Goal: Task Accomplishment & Management: Use online tool/utility

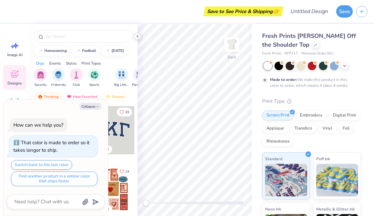
click at [138, 34] on icon at bounding box center [137, 36] width 5 height 5
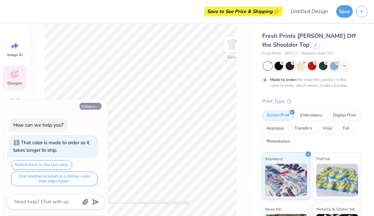
click at [97, 106] on polyline "button" at bounding box center [98, 106] width 2 height 1
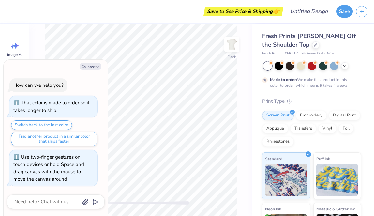
drag, startPoint x: 92, startPoint y: 203, endPoint x: 60, endPoint y: 204, distance: 32.6
click at [60, 204] on body "Save to See Price & Shipping 👉 Design Title Save Image AI Designs Add Text Uplo…" at bounding box center [187, 108] width 374 height 216
click at [90, 70] on div "Collapse How can we help you? That color is made to order so it takes longer to…" at bounding box center [56, 138] width 104 height 156
click at [92, 67] on button "Collapse" at bounding box center [91, 66] width 22 height 7
type textarea "x"
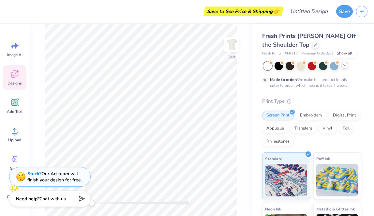
click at [345, 66] on icon at bounding box center [344, 65] width 5 height 5
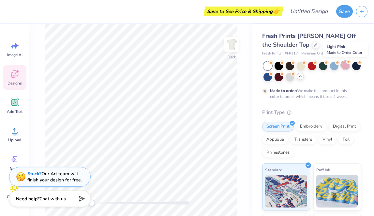
click at [345, 66] on div at bounding box center [345, 65] width 8 height 8
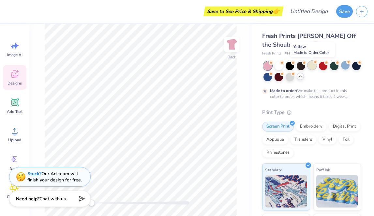
click at [314, 68] on div at bounding box center [312, 65] width 8 height 8
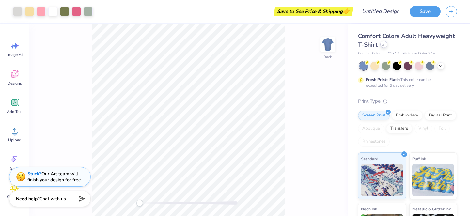
click at [384, 47] on div at bounding box center [383, 44] width 7 height 7
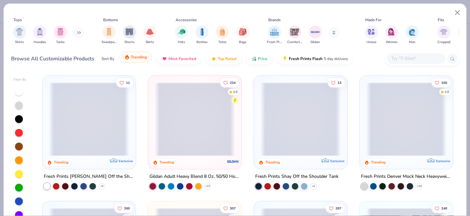
click at [147, 60] on button "Trending" at bounding box center [135, 57] width 32 height 11
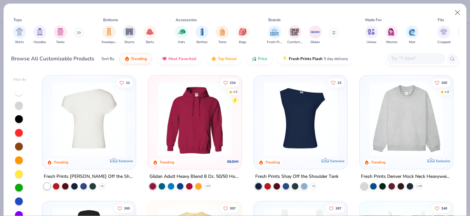
click at [49, 133] on img at bounding box center [9, 119] width 80 height 74
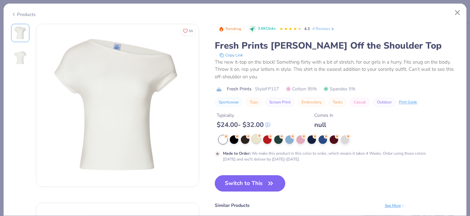
click at [257, 141] on div at bounding box center [256, 139] width 8 height 8
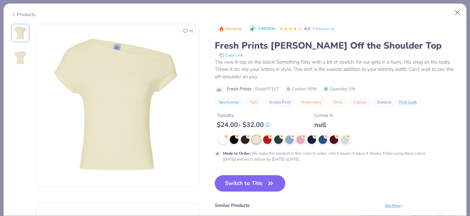
click at [263, 188] on button "Switch to This" at bounding box center [250, 183] width 71 height 16
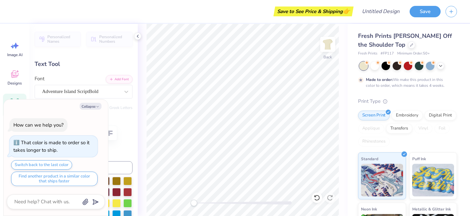
type textarea "x"
type textarea "GPH"
type textarea "x"
type textarea "GPH"
type textarea "x"
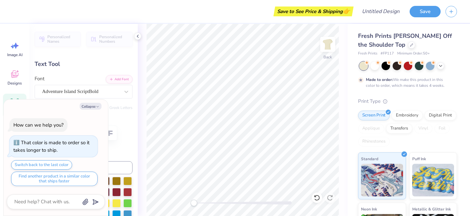
type textarea "GP"
type textarea "x"
type textarea "Gp"
type textarea "x"
type textarea "Gph"
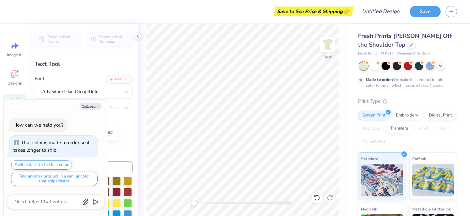
type textarea "x"
type textarea "Gphi"
drag, startPoint x: 195, startPoint y: 201, endPoint x: 215, endPoint y: 201, distance: 20.9
click at [215, 201] on div "Accessibility label" at bounding box center [216, 203] width 7 height 7
drag, startPoint x: 215, startPoint y: 201, endPoint x: 204, endPoint y: 200, distance: 11.5
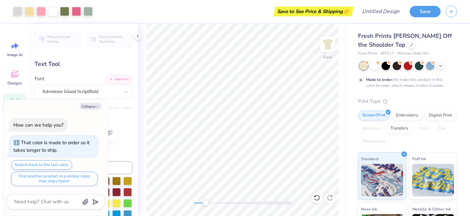
click at [204, 200] on div "Accessibility label" at bounding box center [205, 203] width 7 height 7
click at [204, 200] on div "Accessibility label" at bounding box center [204, 203] width 7 height 7
type textarea "x"
type input "4.17"
type input "2.95"
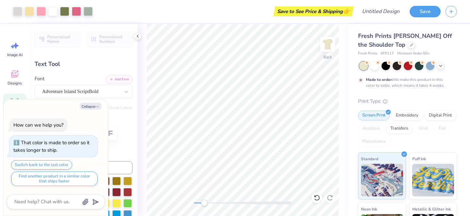
type input "4.24"
type textarea "x"
type textarea "n"
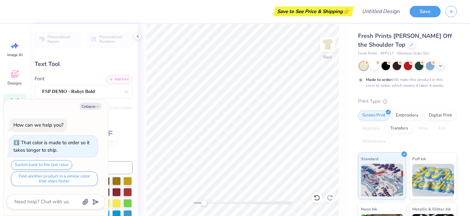
type textarea "x"
type textarea "nw"
type textarea "x"
type textarea "n"
type textarea "x"
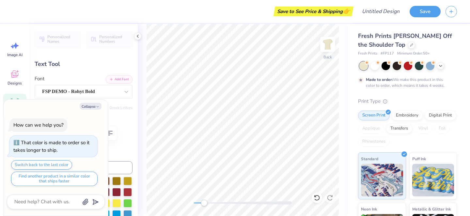
type textarea "x"
type textarea "N"
type textarea "x"
type textarea "Ne"
type textarea "x"
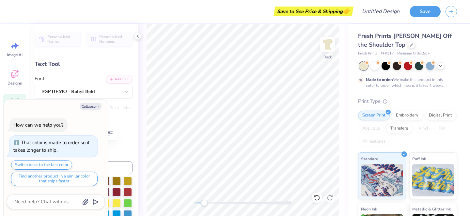
type textarea "New"
type textarea "x"
type textarea "Newa"
type textarea "x"
type textarea "Newar"
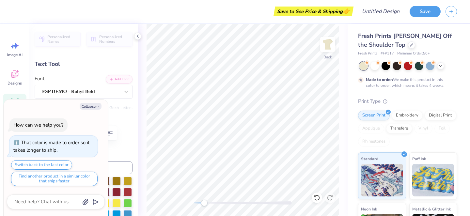
type textarea "x"
type textarea "[GEOGRAPHIC_DATA]"
type textarea "x"
type textarea "[GEOGRAPHIC_DATA],"
type textarea "x"
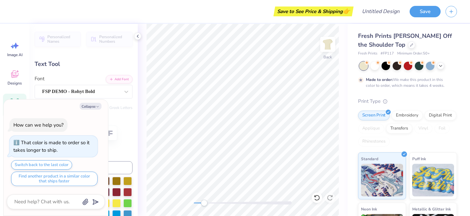
type textarea "[GEOGRAPHIC_DATA],"
type textarea "x"
type textarea "[GEOGRAPHIC_DATA], [GEOGRAPHIC_DATA]"
type textarea "x"
type textarea "[GEOGRAPHIC_DATA], [GEOGRAPHIC_DATA]"
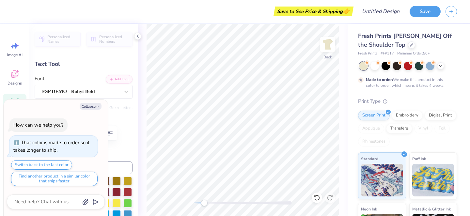
scroll to position [0, 1]
type textarea "x"
type input "0.92"
type input "1.41"
type input "6.05"
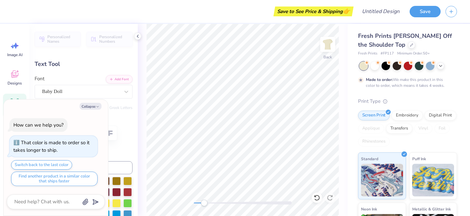
type input "-60.3"
type textarea "x"
type textarea "s"
type textarea "x"
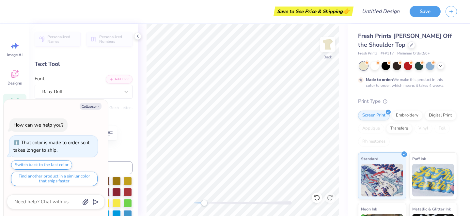
type textarea "si"
type textarea "x"
type textarea "s"
type textarea "x"
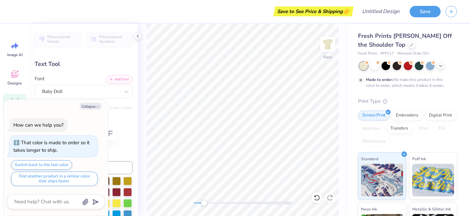
type textarea "x"
type textarea "S"
type textarea "x"
type textarea "Si"
type textarea "x"
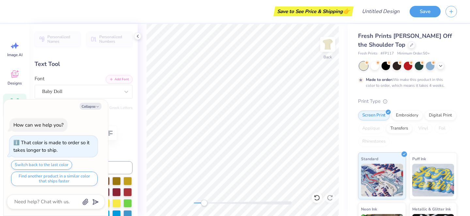
type textarea "Sis"
type textarea "x"
type textarea "Sist"
type textarea "x"
type textarea "[PERSON_NAME]"
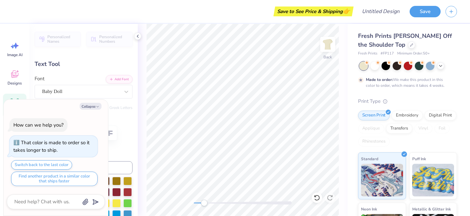
type textarea "x"
type textarea "Sist"
type textarea "x"
type textarea "Sis"
type textarea "x"
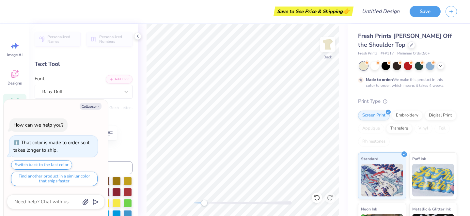
type textarea "Si"
type textarea "x"
type textarea "S"
type textarea "x"
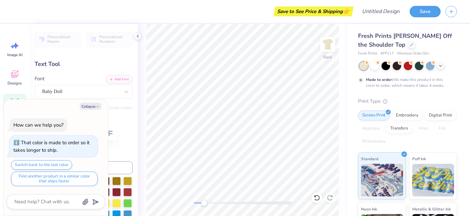
type textarea "S"
type textarea "x"
type textarea "Si"
type textarea "x"
type textarea "Sis"
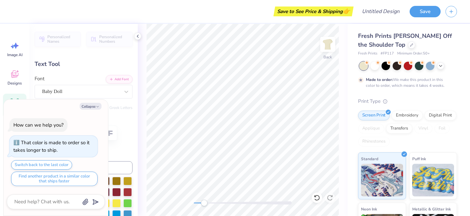
type textarea "x"
type textarea "Sist"
type textarea "x"
type textarea "Siste"
type textarea "x"
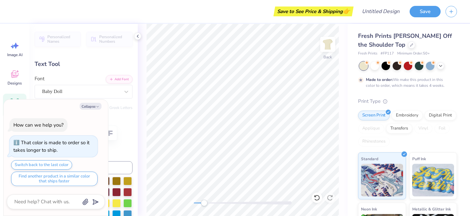
type textarea "Sister"
type textarea "x"
type textarea "Sisterh"
type textarea "x"
type textarea "Sisterho"
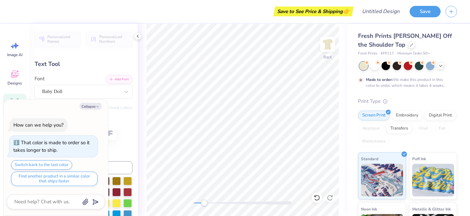
type textarea "x"
type textarea "Sisterhoo"
type textarea "x"
type textarea "Sisterhood"
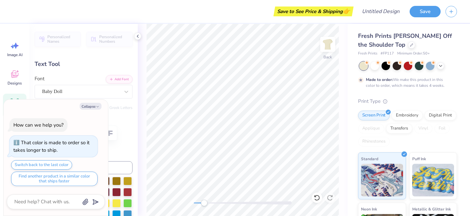
type textarea "x"
type input "0.0"
drag, startPoint x: 208, startPoint y: 203, endPoint x: 202, endPoint y: 201, distance: 6.6
click at [202, 201] on div at bounding box center [243, 202] width 98 height 3
click at [189, 203] on div "Back" at bounding box center [243, 120] width 210 height 192
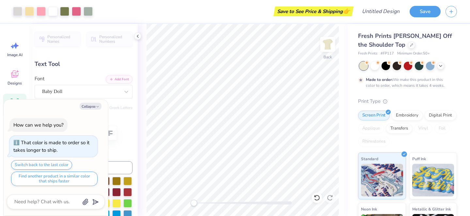
click at [174, 6] on div "Save to See Price & Shipping 👉" at bounding box center [225, 11] width 254 height 23
click at [421, 15] on button "Save" at bounding box center [425, 10] width 31 height 11
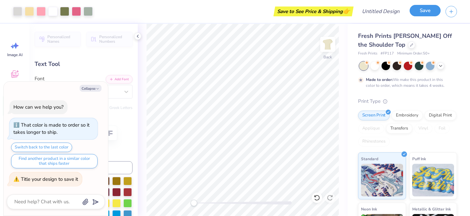
click at [432, 13] on button "Save" at bounding box center [425, 10] width 31 height 11
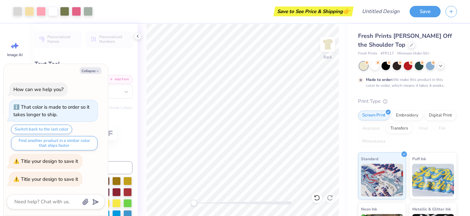
type textarea "x"
click at [90, 75] on div "Collapse How can we help you? That color is made to order so it takes longer to…" at bounding box center [56, 140] width 104 height 152
click at [373, 12] on input "Design Title" at bounding box center [389, 11] width 32 height 13
type input "s"
type textarea "x"
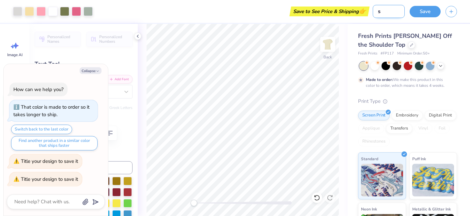
type input "si"
type textarea "x"
type input "sis"
type textarea "x"
type input "sist"
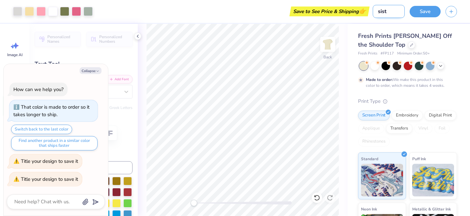
type textarea "x"
type input "siste"
type textarea "x"
type input "sister"
type textarea "x"
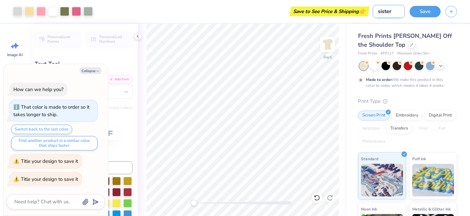
type input "sisterh"
type textarea "x"
type input "sisterho"
type textarea "x"
type input "sisterhoo"
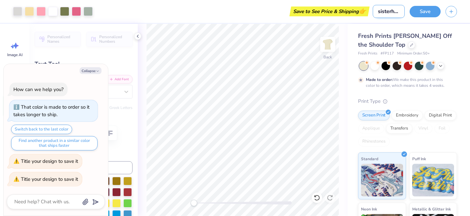
type textarea "x"
type input "sisterhood"
type textarea "x"
type input "sisterhood"
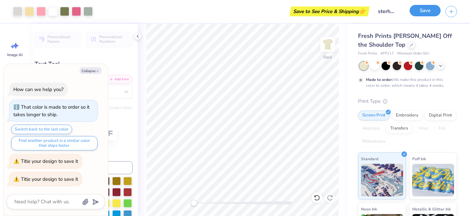
click at [428, 8] on button "Save" at bounding box center [425, 10] width 31 height 11
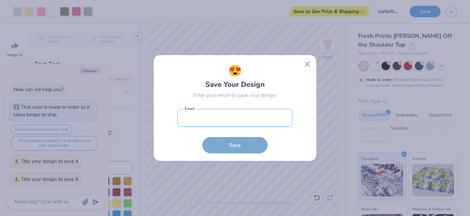
click at [252, 117] on input "email" at bounding box center [235, 118] width 115 height 18
type input "[EMAIL_ADDRESS][DOMAIN_NAME]"
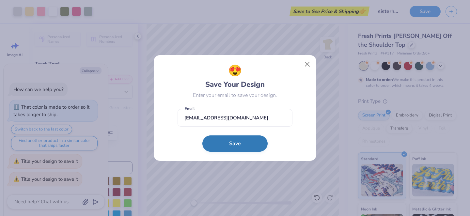
click at [244, 148] on button "Save" at bounding box center [234, 143] width 65 height 16
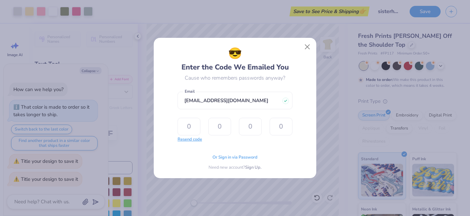
click at [182, 140] on button "Resend code" at bounding box center [190, 139] width 24 height 7
click at [224, 154] on div "Or Sign in via Password Need new account? Sign Up." at bounding box center [235, 160] width 115 height 21
click at [224, 157] on span "Or Sign in via Password" at bounding box center [234, 156] width 45 height 7
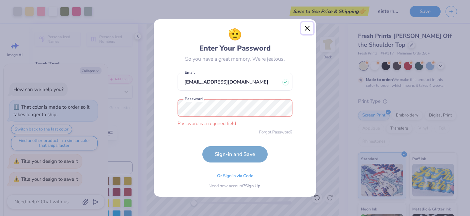
click at [309, 33] on button "Close" at bounding box center [307, 28] width 12 height 12
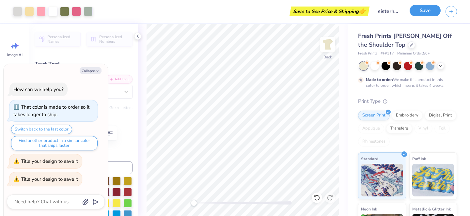
click at [422, 13] on button "Save" at bounding box center [425, 10] width 31 height 11
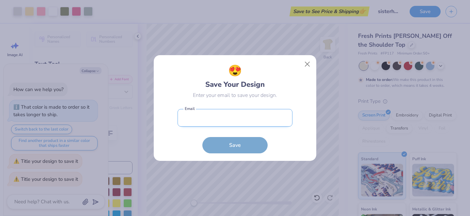
click at [228, 116] on input "email" at bounding box center [235, 118] width 115 height 18
type input "[EMAIL_ADDRESS][DOMAIN_NAME]"
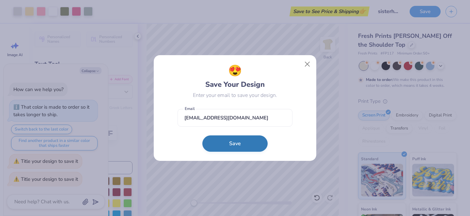
click at [229, 149] on button "Save" at bounding box center [234, 143] width 65 height 16
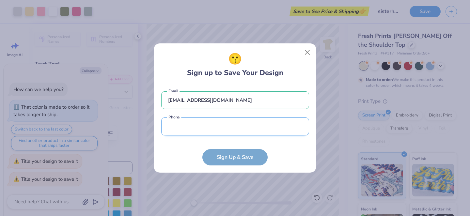
click at [235, 134] on input "tel" at bounding box center [235, 127] width 148 height 18
type input "[PHONE_NUMBER]"
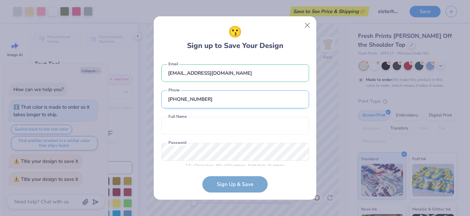
scroll to position [7, 0]
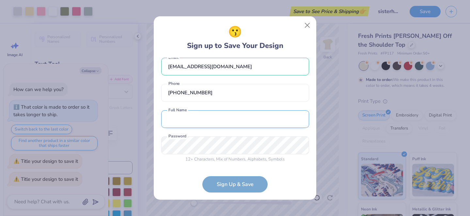
click at [228, 123] on input "text" at bounding box center [235, 119] width 148 height 18
type input "[PERSON_NAME]"
drag, startPoint x: 220, startPoint y: 122, endPoint x: 204, endPoint y: 122, distance: 16.0
click at [204, 122] on input "[PERSON_NAME]" at bounding box center [235, 119] width 148 height 18
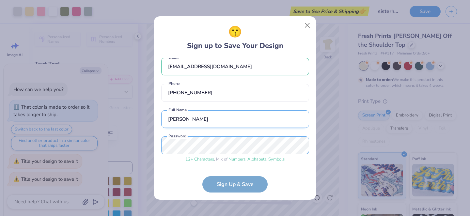
scroll to position [31, 0]
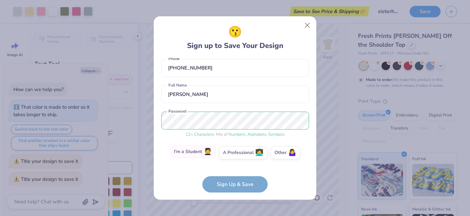
click at [196, 151] on label "I'm a Student 🧑‍🎓" at bounding box center [193, 151] width 46 height 13
click at [233, 184] on input "I'm a Student 🧑‍🎓" at bounding box center [235, 186] width 4 height 4
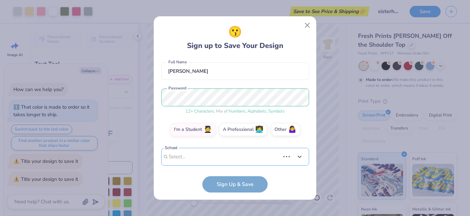
click at [205, 156] on div "Use Up and Down to choose options, press Enter to select the currently focused …" at bounding box center [235, 167] width 148 height 38
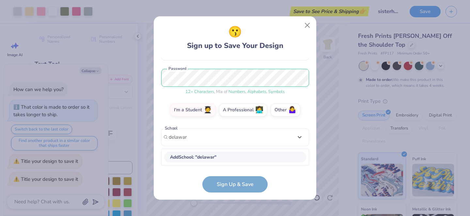
type input "[US_STATE]"
click at [190, 136] on div "[EMAIL_ADDRESS][DOMAIN_NAME] Email [PHONE_NUMBER] Phone [PERSON_NAME] Full Name…" at bounding box center [235, 112] width 148 height 108
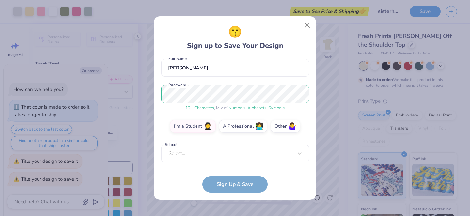
click at [190, 136] on div "[EMAIL_ADDRESS][DOMAIN_NAME] Email [PHONE_NUMBER] Phone [PERSON_NAME] Full Name…" at bounding box center [235, 112] width 148 height 108
click at [185, 151] on div "option focused, 8 of 30. 30 results available. Use Up and Down to choose option…" at bounding box center [235, 204] width 148 height 119
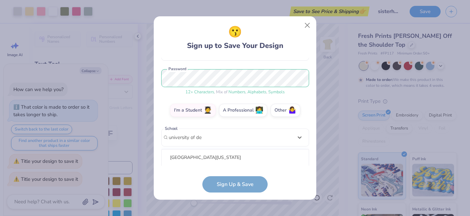
scroll to position [156, 0]
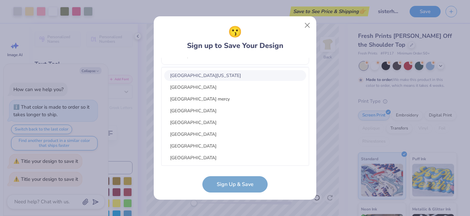
click at [223, 80] on div "[GEOGRAPHIC_DATA][US_STATE]" at bounding box center [235, 75] width 142 height 11
type input "university of de"
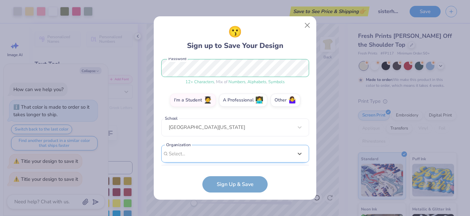
click at [214, 158] on div "option focused, 9 of 15. 15 results available. Use Up and Down to choose option…" at bounding box center [235, 204] width 148 height 119
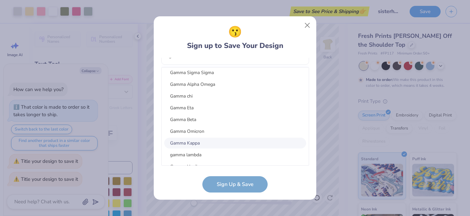
scroll to position [65, 0]
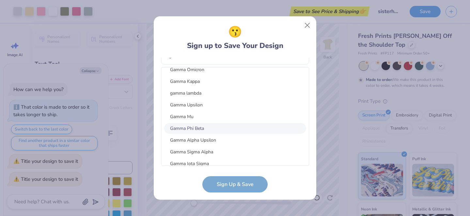
click at [210, 129] on div "Gamma Phi Beta" at bounding box center [235, 128] width 142 height 11
type input "gamma"
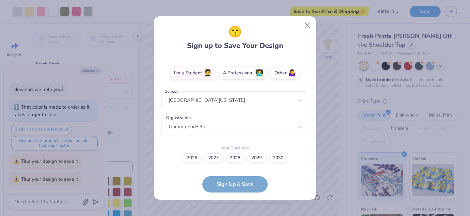
scroll to position [111, 0]
click at [199, 160] on label "2026" at bounding box center [192, 157] width 18 height 9
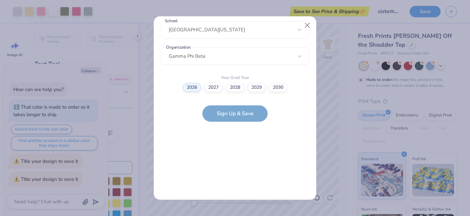
scroll to position [0, 0]
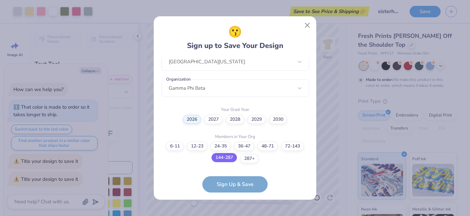
click at [231, 157] on label "144-287" at bounding box center [224, 157] width 25 height 9
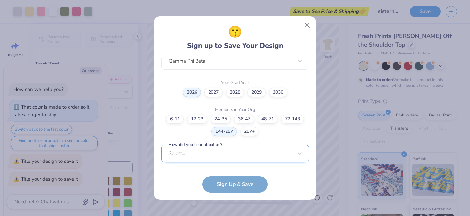
click at [225, 156] on div "Select..." at bounding box center [235, 154] width 148 height 18
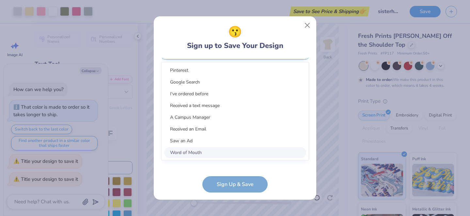
scroll to position [274, 0]
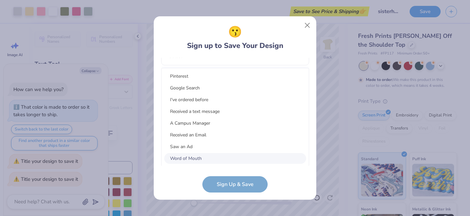
click at [213, 157] on div "Word of Mouth" at bounding box center [235, 158] width 142 height 11
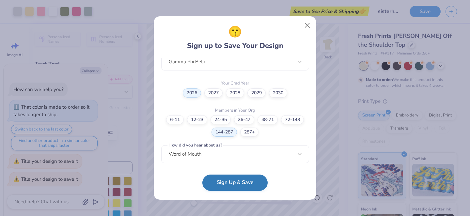
click at [235, 178] on button "Sign Up & Save" at bounding box center [234, 183] width 65 height 16
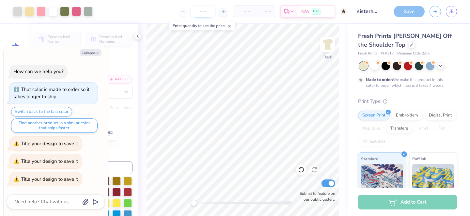
type textarea "x"
click at [209, 13] on input "number" at bounding box center [202, 12] width 25 height 12
type input "22"
type textarea "x"
type input "222"
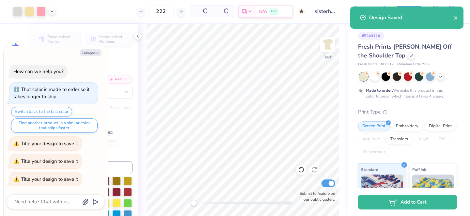
type textarea "x"
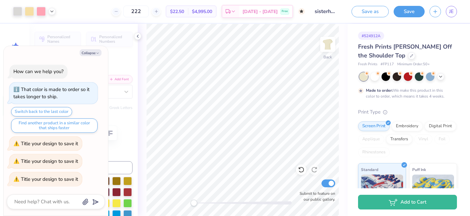
type input "222"
click at [96, 53] on icon "button" at bounding box center [98, 53] width 4 height 4
type textarea "x"
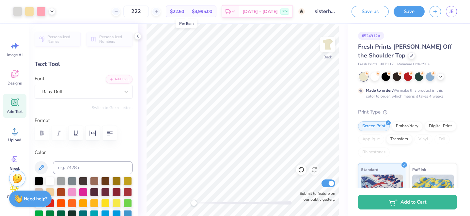
click at [184, 12] on span "$22.50" at bounding box center [177, 11] width 14 height 7
click at [211, 11] on span "$4,995.00" at bounding box center [202, 11] width 20 height 7
click at [329, 185] on input "Submit to feature on our public gallery." at bounding box center [328, 184] width 14 height 8
checkbox input "false"
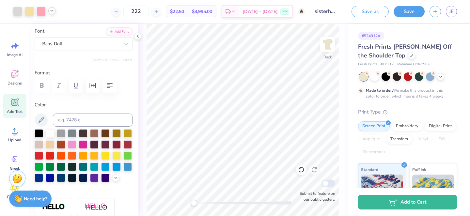
click at [52, 10] on icon at bounding box center [51, 10] width 5 height 5
click at [207, 205] on div "Back Submit to feature on our public gallery." at bounding box center [243, 120] width 210 height 192
drag, startPoint x: 195, startPoint y: 202, endPoint x: 204, endPoint y: 200, distance: 9.0
click at [204, 200] on div "Accessibility label" at bounding box center [206, 203] width 7 height 7
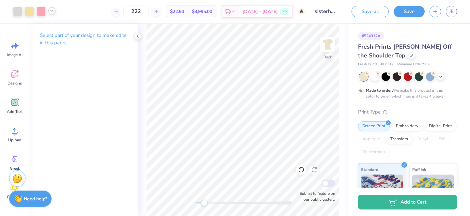
click at [51, 12] on icon at bounding box center [51, 10] width 5 height 5
click at [53, 12] on icon at bounding box center [51, 10] width 5 height 5
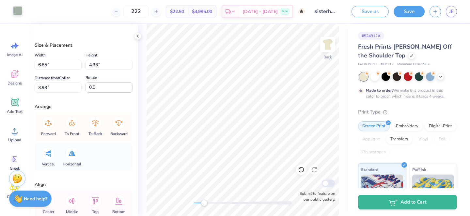
click at [18, 11] on div at bounding box center [17, 10] width 9 height 9
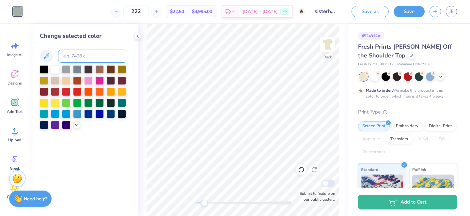
click at [48, 58] on icon at bounding box center [46, 56] width 8 height 8
click at [138, 36] on icon at bounding box center [137, 36] width 5 height 5
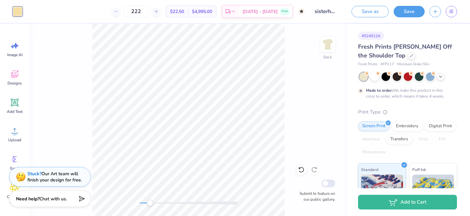
click at [80, 24] on div "Art colors 222 $22.50 Per Item $4,995.00 Total Est. Delivery [DATE] - [DATE] Fr…" at bounding box center [235, 108] width 470 height 216
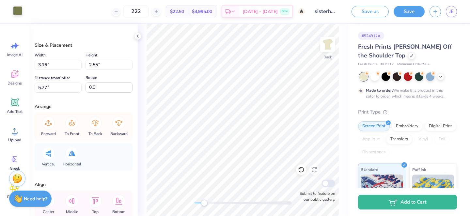
click at [14, 6] on div at bounding box center [17, 10] width 9 height 9
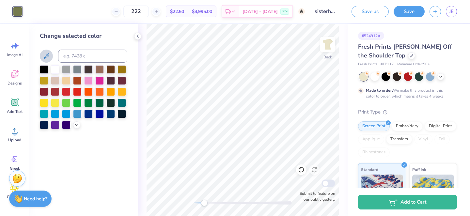
click at [49, 55] on icon at bounding box center [46, 56] width 8 height 8
click at [142, 39] on div "Back Submit to feature on our public gallery." at bounding box center [243, 120] width 210 height 192
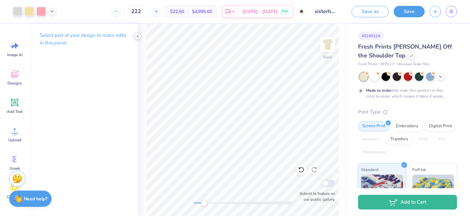
click at [139, 35] on icon at bounding box center [137, 36] width 5 height 5
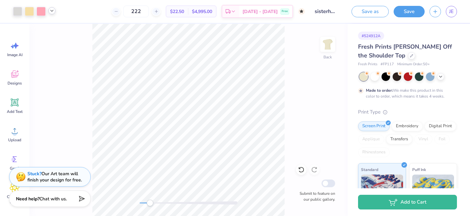
click at [54, 14] on div at bounding box center [51, 10] width 7 height 7
click at [128, 203] on div "Back Submit to feature on our public gallery." at bounding box center [188, 120] width 318 height 192
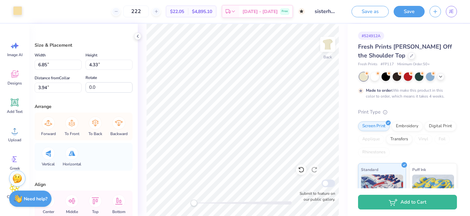
click at [17, 12] on div at bounding box center [17, 10] width 9 height 9
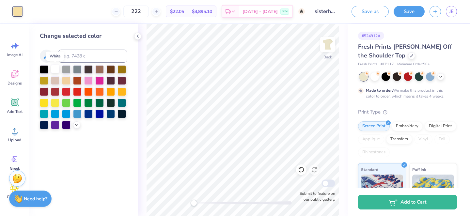
click at [56, 70] on div at bounding box center [55, 69] width 8 height 8
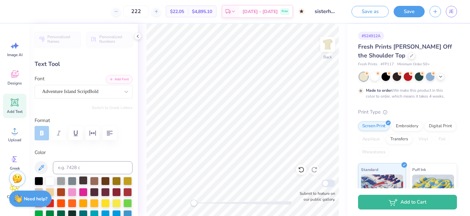
click at [81, 181] on div at bounding box center [83, 180] width 8 height 8
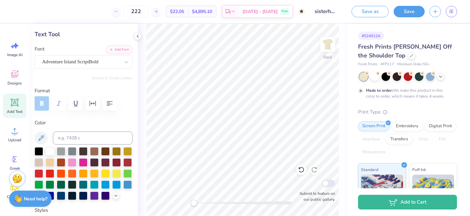
scroll to position [41, 0]
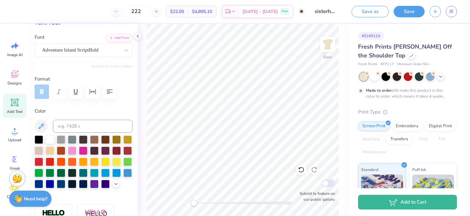
click at [87, 160] on div at bounding box center [83, 162] width 8 height 8
click at [104, 155] on div at bounding box center [84, 161] width 98 height 53
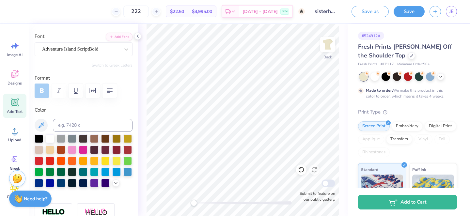
scroll to position [0, 0]
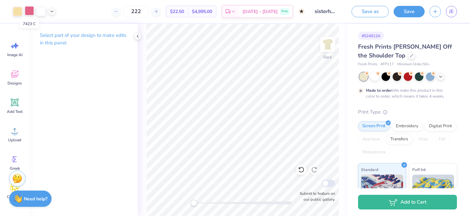
click at [29, 12] on div at bounding box center [29, 10] width 9 height 9
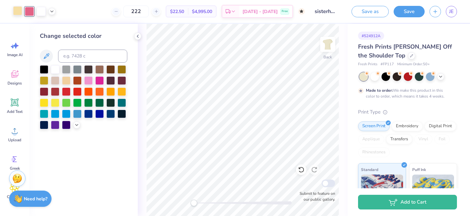
click at [20, 8] on div at bounding box center [17, 10] width 9 height 9
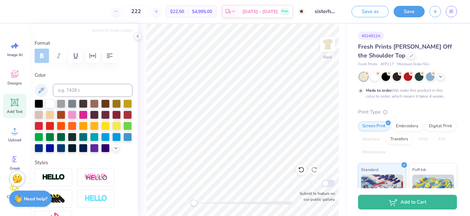
scroll to position [77, 0]
click at [79, 90] on input at bounding box center [93, 90] width 80 height 13
type input "7401"
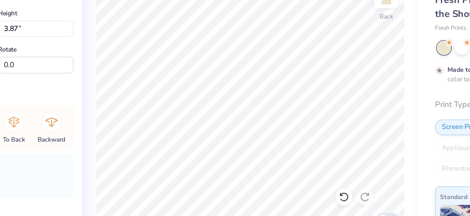
type input "6.85"
type input "4.33"
type input "3.94"
type input "6.40"
type input "3.87"
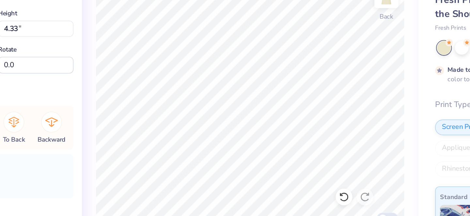
type input "4.15"
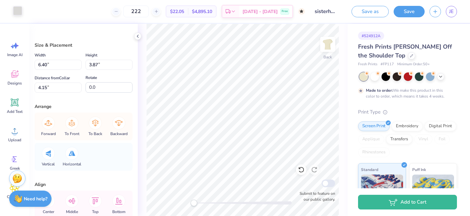
click at [15, 9] on div at bounding box center [17, 10] width 9 height 9
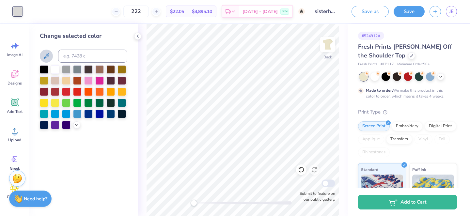
click at [46, 57] on icon at bounding box center [47, 56] width 6 height 6
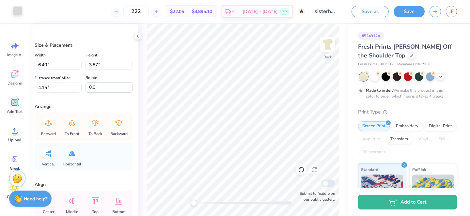
click at [15, 11] on div at bounding box center [17, 10] width 9 height 9
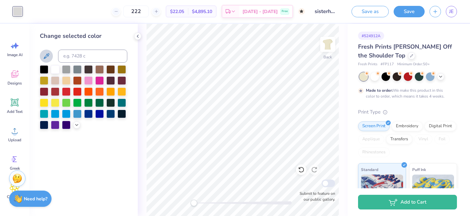
click at [43, 54] on icon at bounding box center [46, 56] width 8 height 8
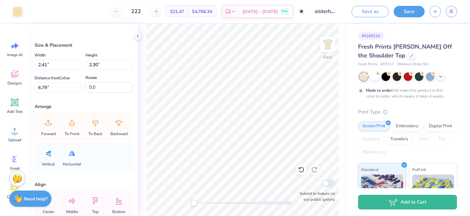
type input "1.69"
type input "6.57"
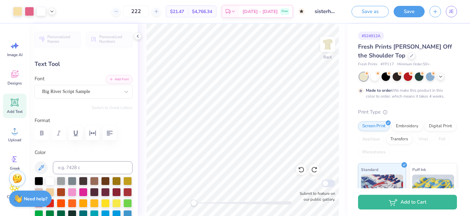
type input "0.0"
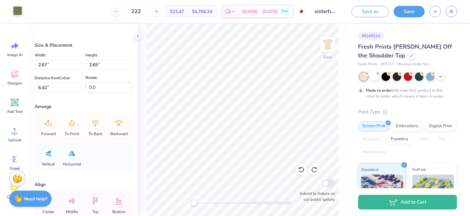
click at [20, 10] on div at bounding box center [17, 10] width 9 height 9
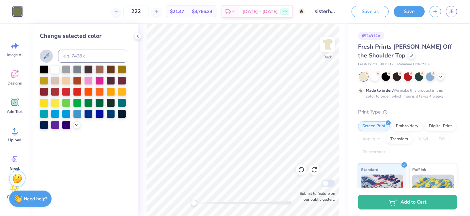
click at [48, 56] on icon at bounding box center [47, 56] width 6 height 6
click at [21, 10] on div at bounding box center [17, 10] width 9 height 9
click at [49, 56] on icon at bounding box center [46, 56] width 8 height 8
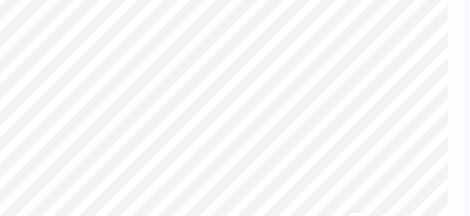
type input "0.0"
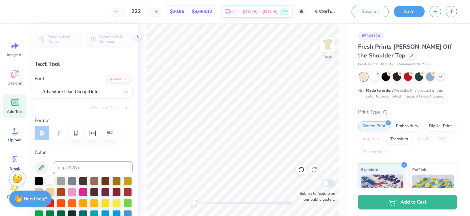
scroll to position [31, 0]
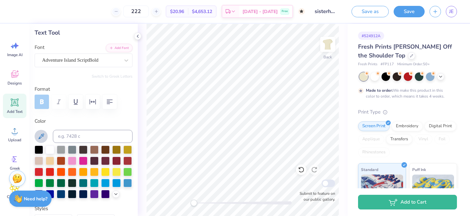
click at [42, 136] on icon at bounding box center [42, 136] width 6 height 6
click at [42, 134] on icon at bounding box center [42, 136] width 6 height 6
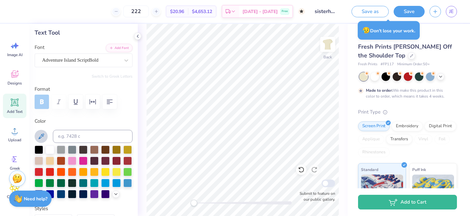
click at [41, 140] on icon at bounding box center [41, 137] width 8 height 8
click at [40, 136] on icon at bounding box center [41, 137] width 8 height 8
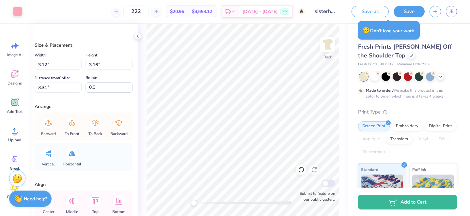
type input "3.07"
click at [19, 12] on div at bounding box center [17, 10] width 9 height 9
click at [14, 11] on div at bounding box center [17, 10] width 9 height 9
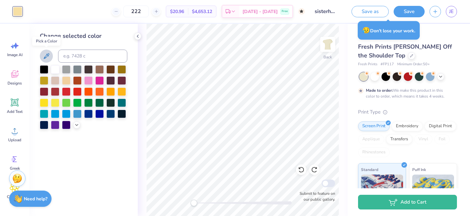
click at [48, 57] on icon at bounding box center [46, 56] width 8 height 8
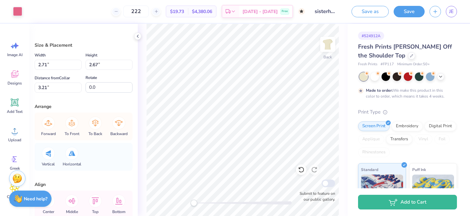
type input "0.36"
type input "0.39"
type input "4.17"
click at [14, 13] on div at bounding box center [17, 10] width 9 height 9
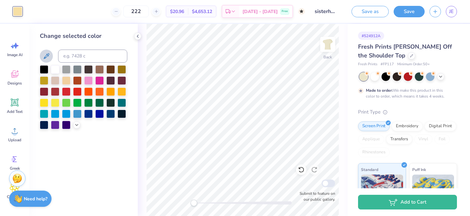
click at [46, 54] on icon at bounding box center [46, 56] width 8 height 8
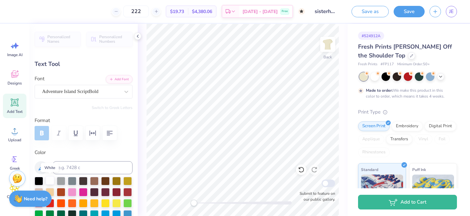
click at [49, 181] on div at bounding box center [50, 180] width 8 height 8
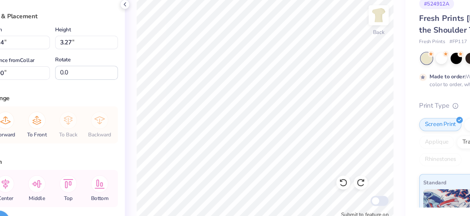
type input "2.47"
type input "3.35"
type input "3.26"
type input "2.29"
type input "2.44"
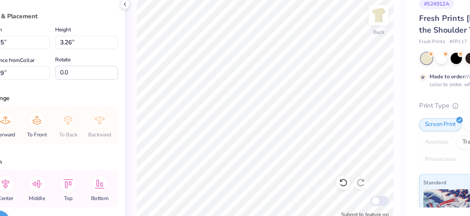
type input "2.55"
type input "3.27"
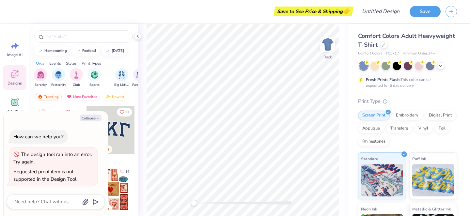
type textarea "x"
click at [4, 18] on div at bounding box center [6, 11] width 13 height 23
